Goal: Task Accomplishment & Management: Use online tool/utility

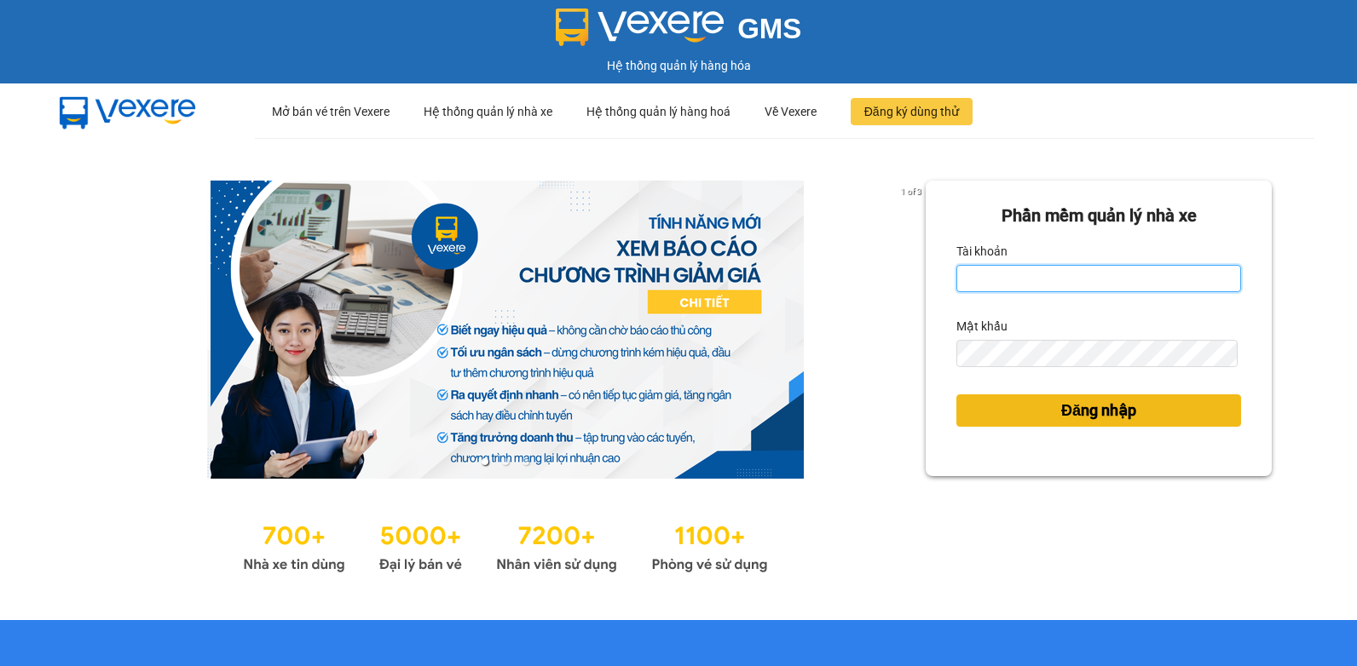
type input "nguyenlh.minhnghia"
click at [1016, 407] on button "Đăng nhập" at bounding box center [1098, 411] width 285 height 32
